Goal: Transaction & Acquisition: Purchase product/service

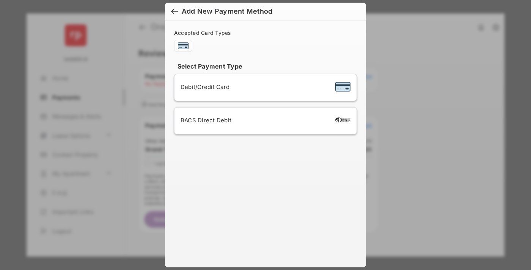
click at [264, 121] on div "BACS Direct Debit" at bounding box center [265, 121] width 170 height 14
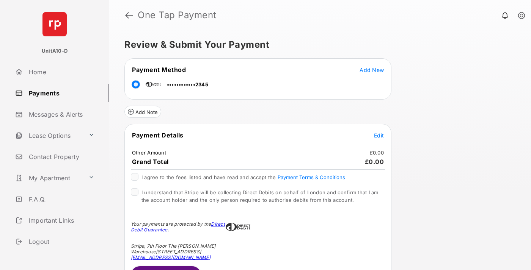
click at [379, 135] on span "Edit" at bounding box center [379, 135] width 10 height 6
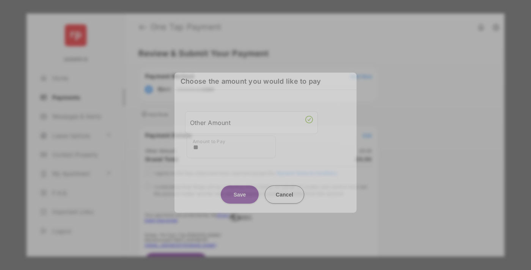
type input "**"
click at [240, 192] on button "Save" at bounding box center [240, 194] width 38 height 18
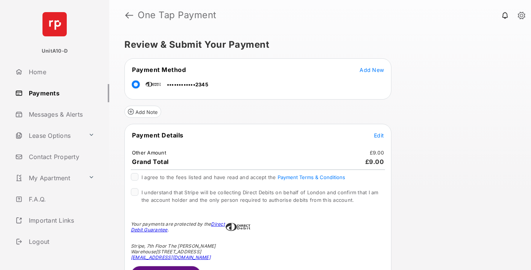
click at [379, 135] on span "Edit" at bounding box center [379, 135] width 10 height 6
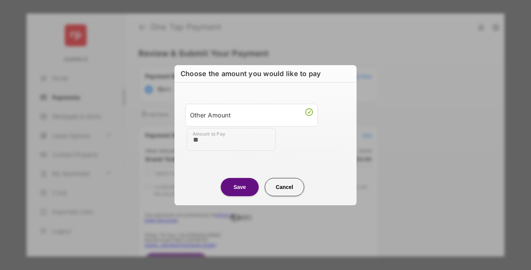
click at [240, 187] on button "Save" at bounding box center [240, 187] width 38 height 18
